Goal: Information Seeking & Learning: Learn about a topic

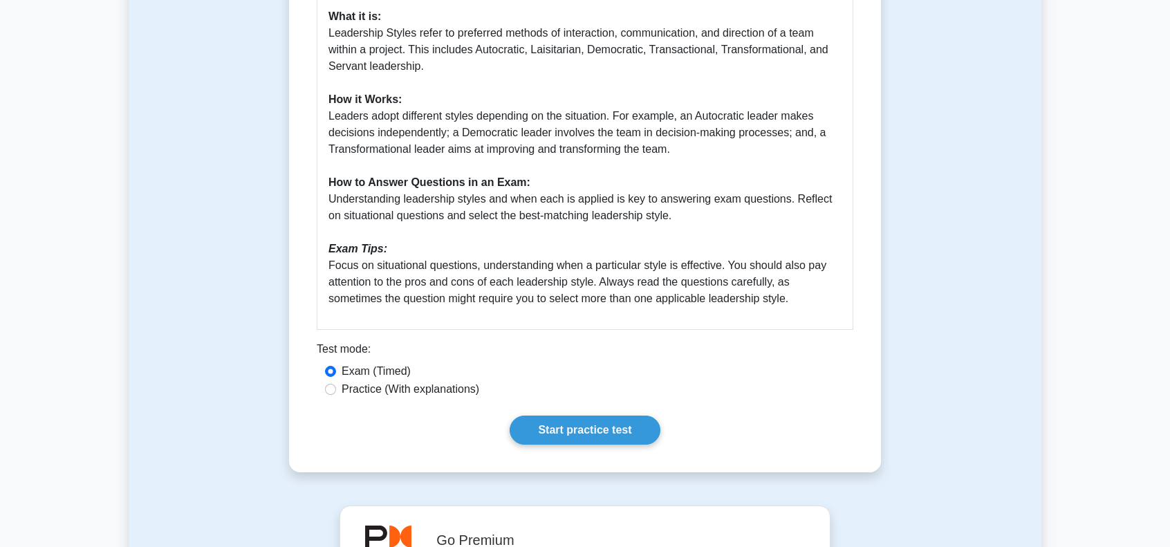
scroll to position [553, 0]
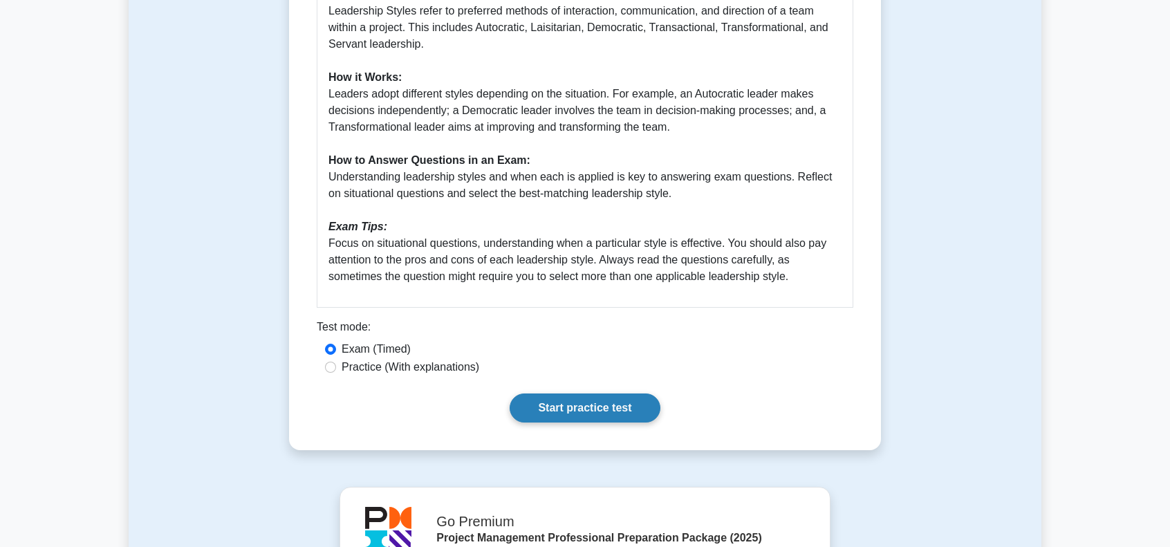
click at [593, 411] on link "Start practice test" at bounding box center [585, 408] width 150 height 29
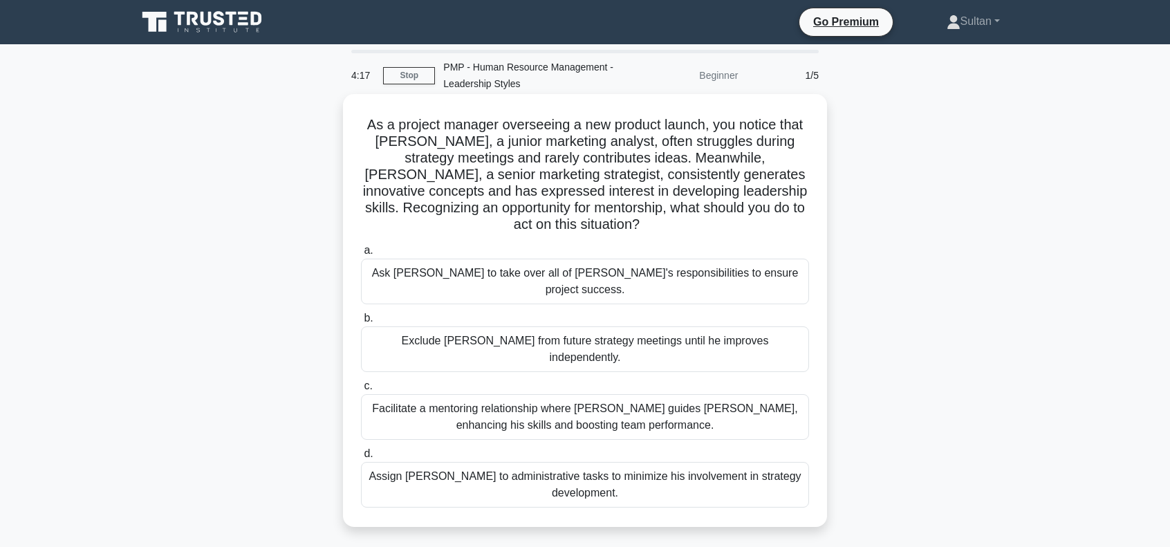
click at [589, 395] on div "Facilitate a mentoring relationship where [PERSON_NAME] guides [PERSON_NAME], e…" at bounding box center [585, 417] width 448 height 46
click at [361, 391] on input "c. Facilitate a mentoring relationship where Linda guides James, enhancing his …" at bounding box center [361, 386] width 0 height 9
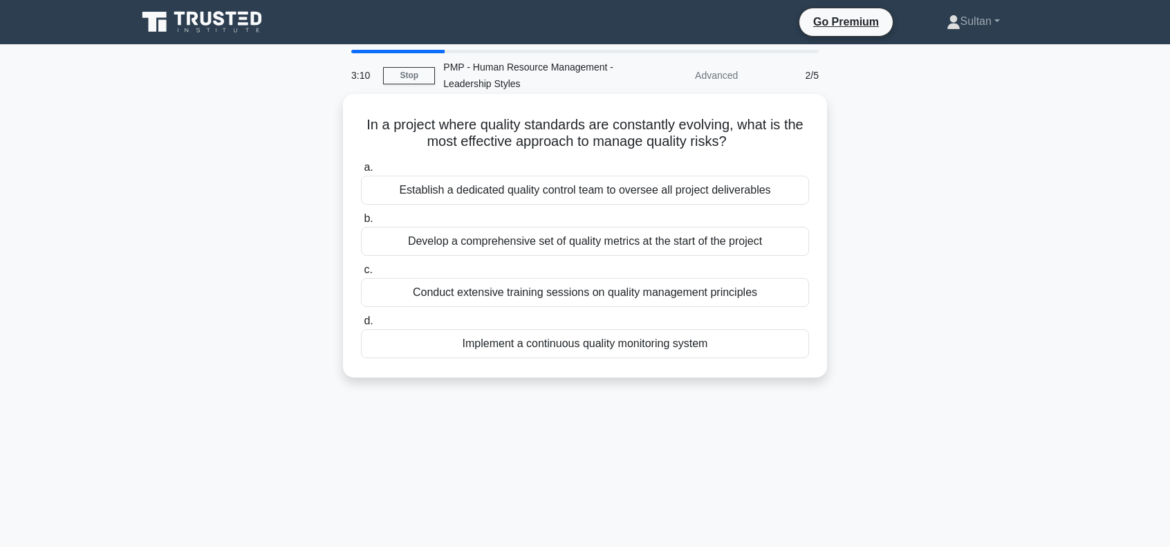
click at [632, 247] on div "Develop a comprehensive set of quality metrics at the start of the project" at bounding box center [585, 241] width 448 height 29
click at [361, 223] on input "b. Develop a comprehensive set of quality metrics at the start of the project" at bounding box center [361, 218] width 0 height 9
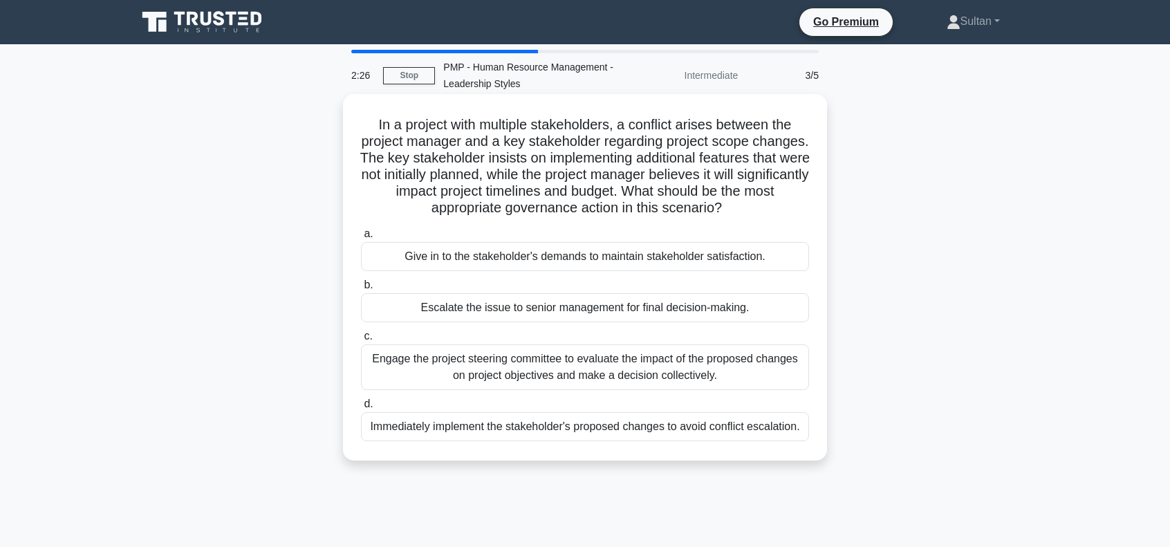
click at [631, 365] on div "Engage the project steering committee to evaluate the impact of the proposed ch…" at bounding box center [585, 367] width 448 height 46
click at [361, 341] on input "c. Engage the project steering committee to evaluate the impact of the proposed…" at bounding box center [361, 336] width 0 height 9
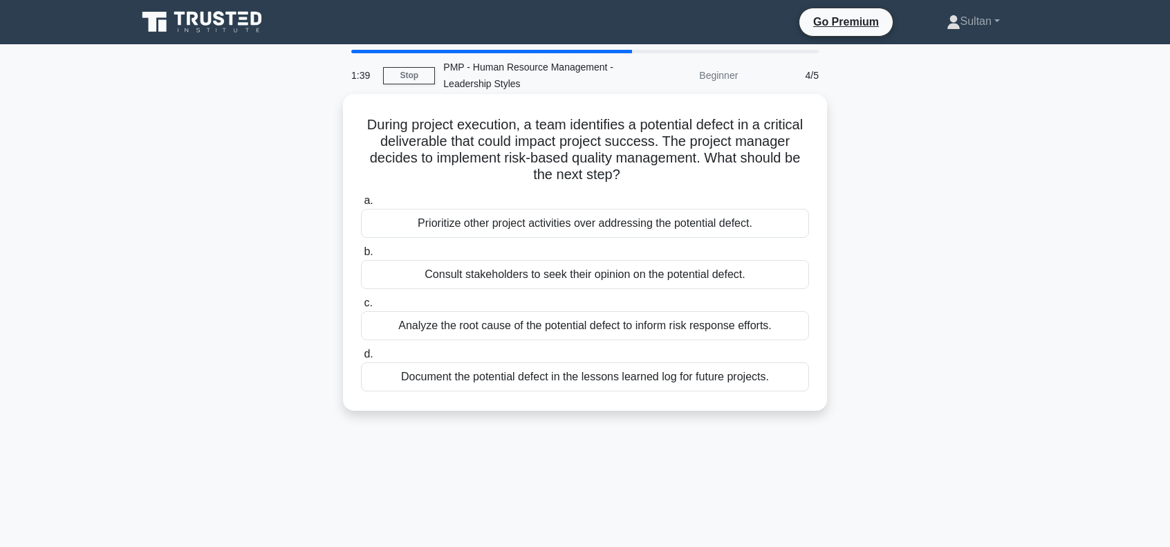
click at [649, 328] on div "Analyze the root cause of the potential defect to inform risk response efforts." at bounding box center [585, 325] width 448 height 29
click at [361, 308] on input "c. Analyze the root cause of the potential defect to inform risk response effor…" at bounding box center [361, 303] width 0 height 9
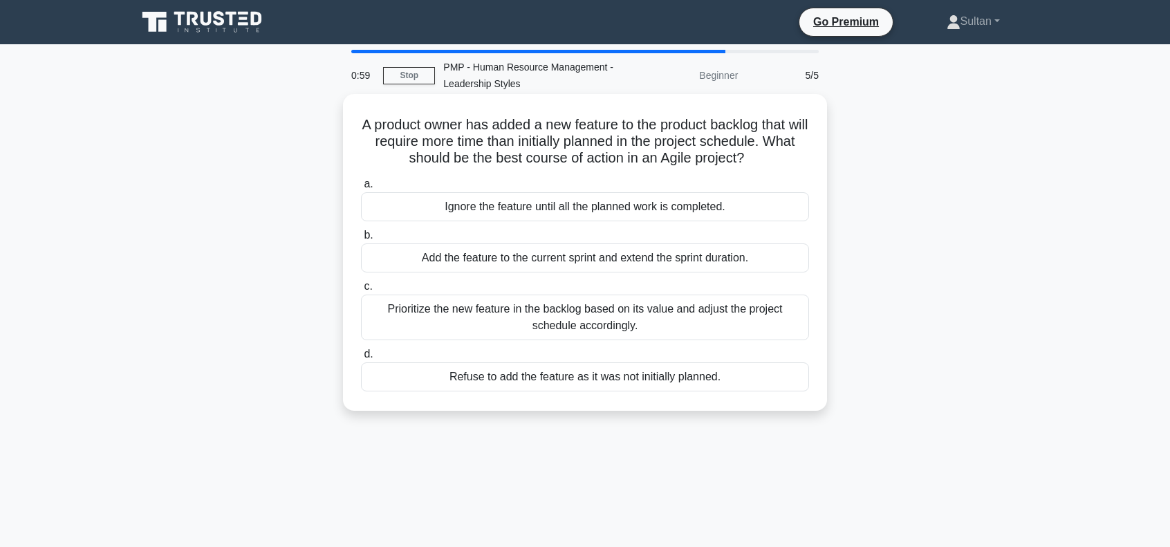
click at [605, 322] on div "Prioritize the new feature in the backlog based on its value and adjust the pro…" at bounding box center [585, 318] width 448 height 46
click at [361, 291] on input "c. Prioritize the new feature in the backlog based on its value and adjust the …" at bounding box center [361, 286] width 0 height 9
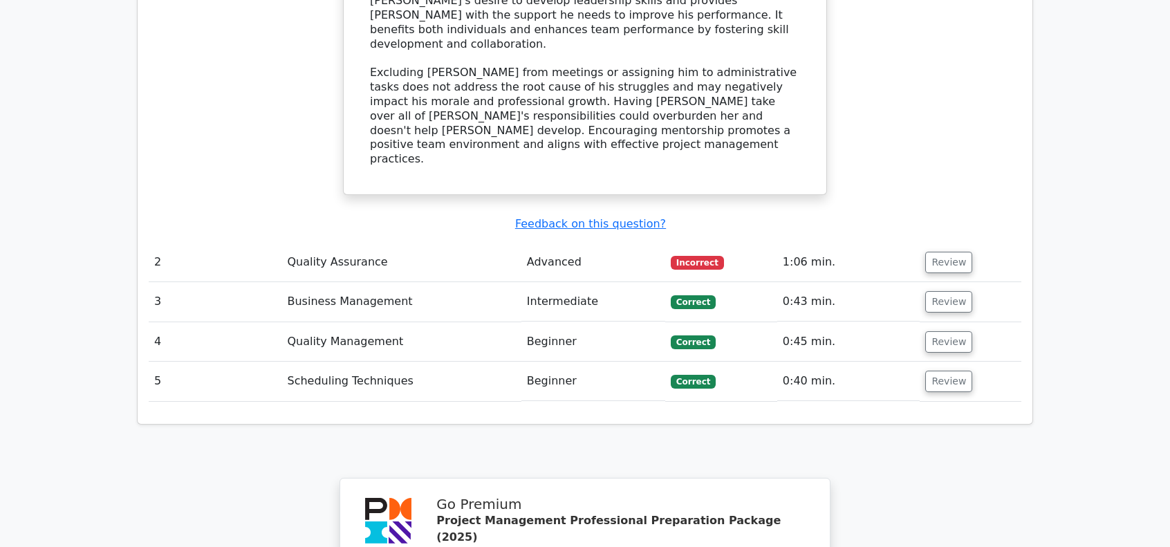
scroll to position [1660, 0]
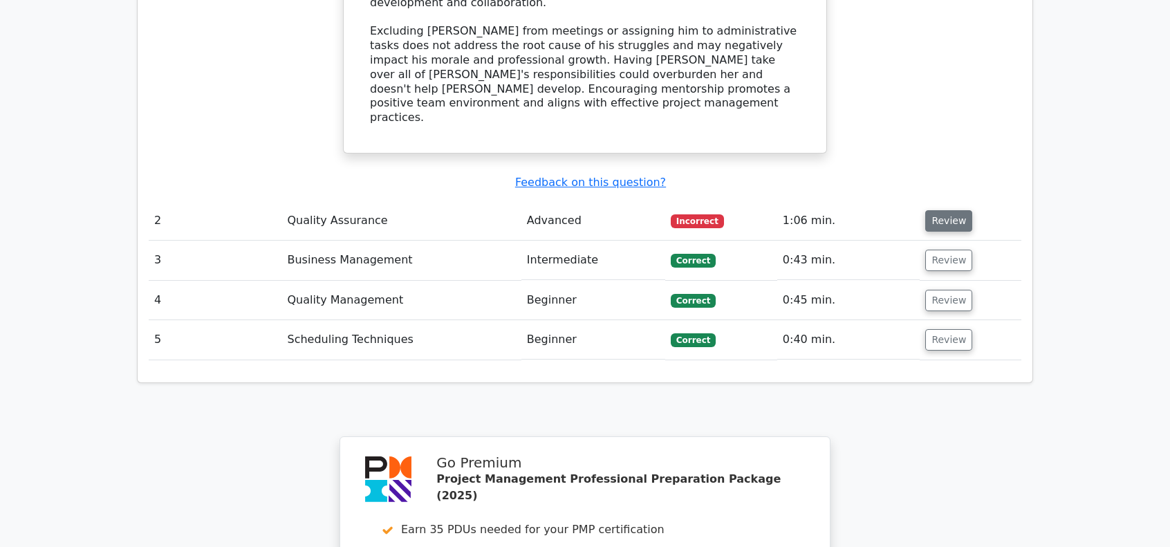
click at [945, 210] on button "Review" at bounding box center [948, 220] width 47 height 21
